Goal: Task Accomplishment & Management: Complete application form

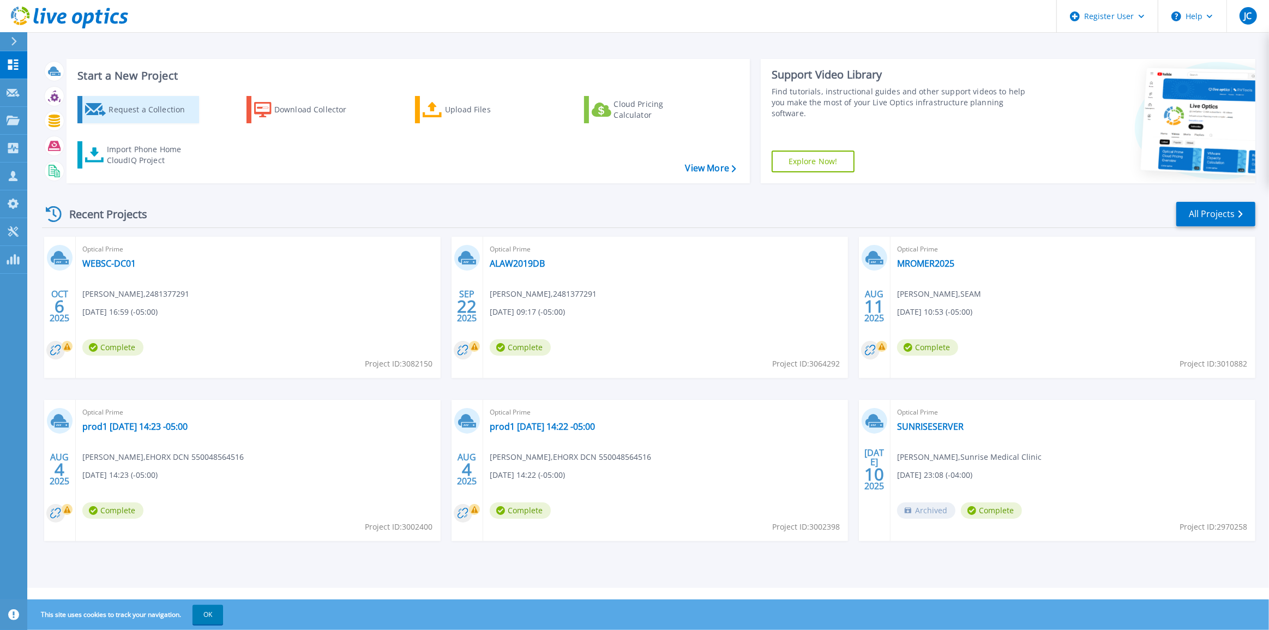
drag, startPoint x: 149, startPoint y: 115, endPoint x: 156, endPoint y: 116, distance: 7.1
click at [148, 115] on div "Request a Collection" at bounding box center [152, 110] width 87 height 22
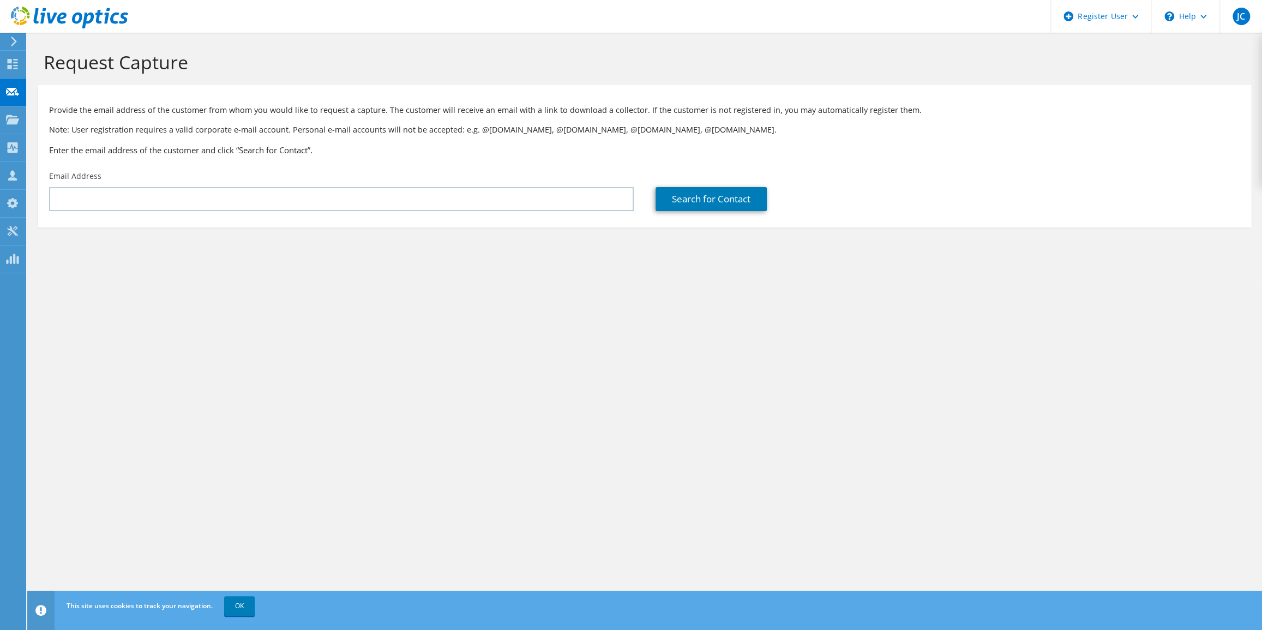
click at [316, 214] on div "Email Address" at bounding box center [341, 190] width 606 height 51
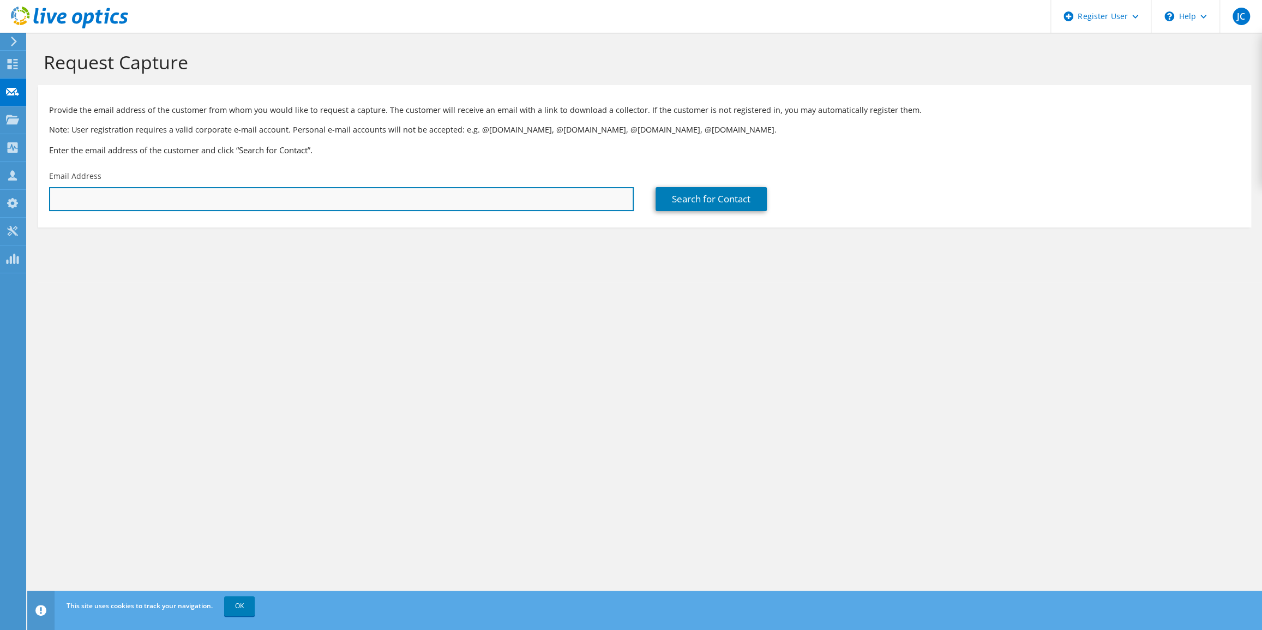
click at [322, 203] on input "text" at bounding box center [341, 199] width 584 height 24
paste input "[EMAIL_ADDRESS][DOMAIN_NAME]"
type input "[EMAIL_ADDRESS][DOMAIN_NAME]"
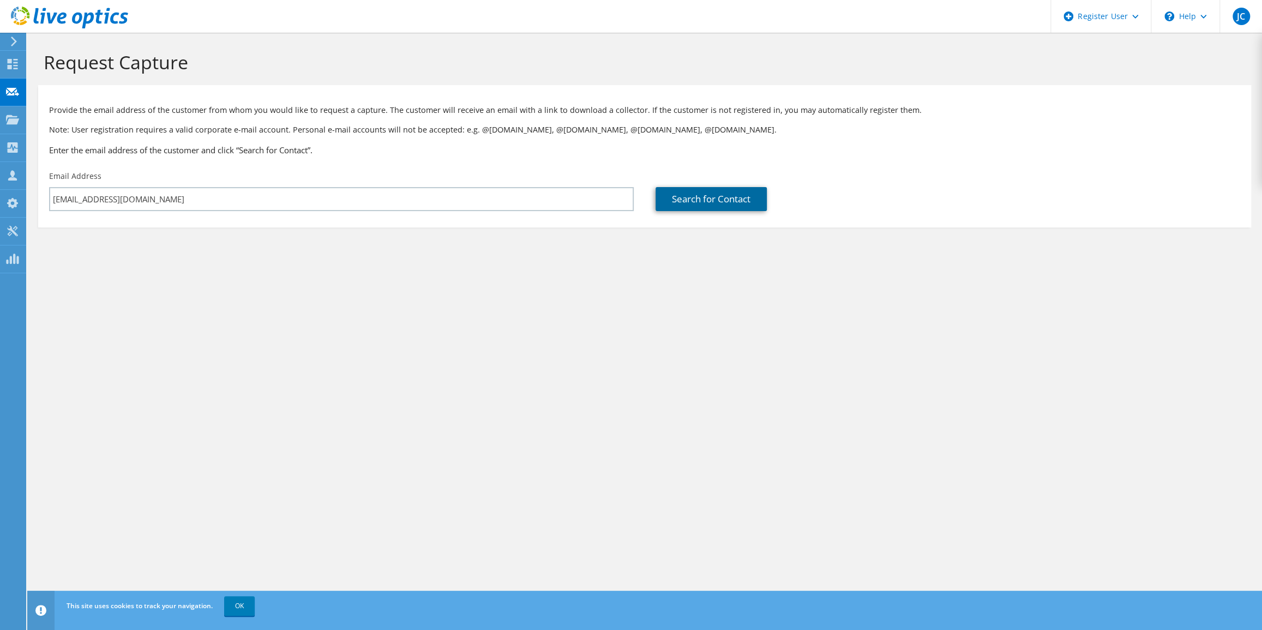
click at [722, 191] on link "Search for Contact" at bounding box center [710, 199] width 111 height 24
type input "FRIENDLY CHEVROLET"
type input "[PERSON_NAME]"
type input "[GEOGRAPHIC_DATA]"
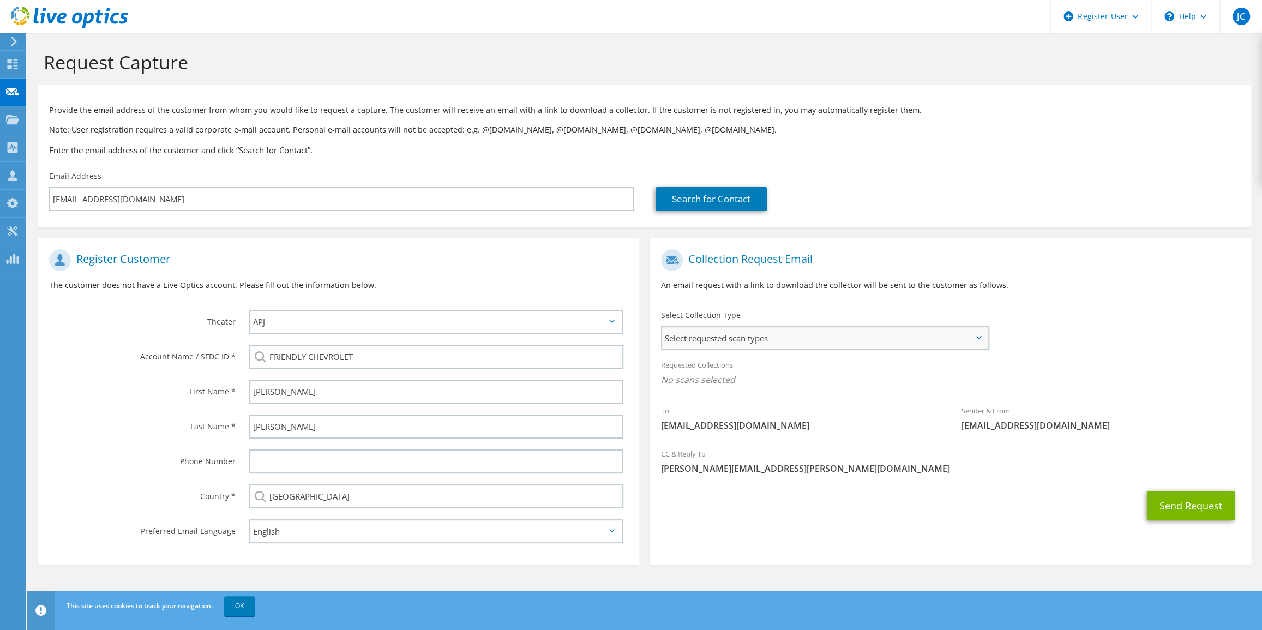
click at [794, 345] on span "Select requested scan types" at bounding box center [825, 338] width 326 height 22
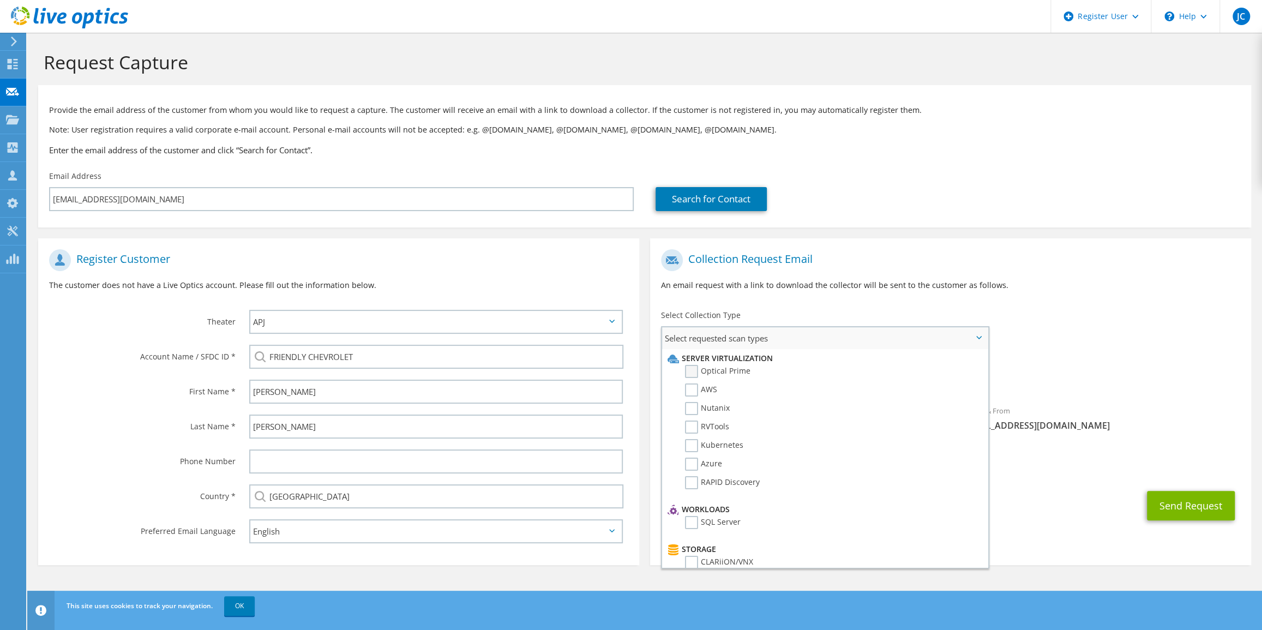
click at [721, 368] on label "Optical Prime" at bounding box center [717, 371] width 65 height 13
click at [0, 0] on input "Optical Prime" at bounding box center [0, 0] width 0 height 0
click at [1113, 521] on div "Send Request" at bounding box center [950, 509] width 601 height 40
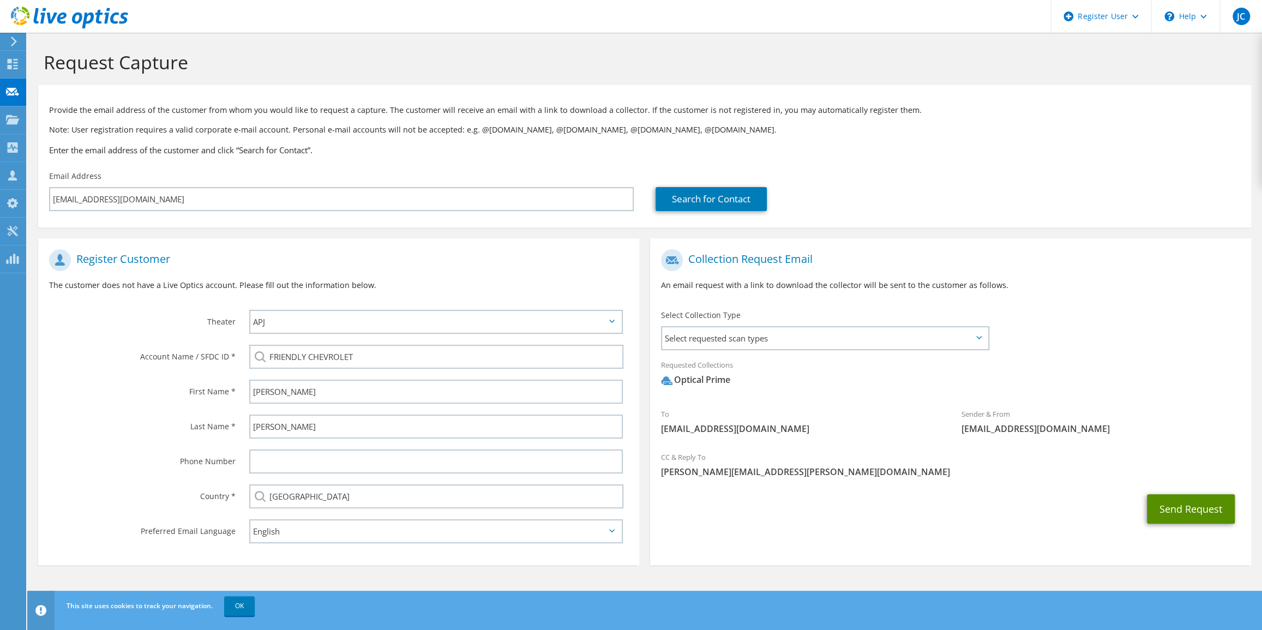
click at [1180, 513] on button "Send Request" at bounding box center [1191, 508] width 88 height 29
